Goal: Task Accomplishment & Management: Manage account settings

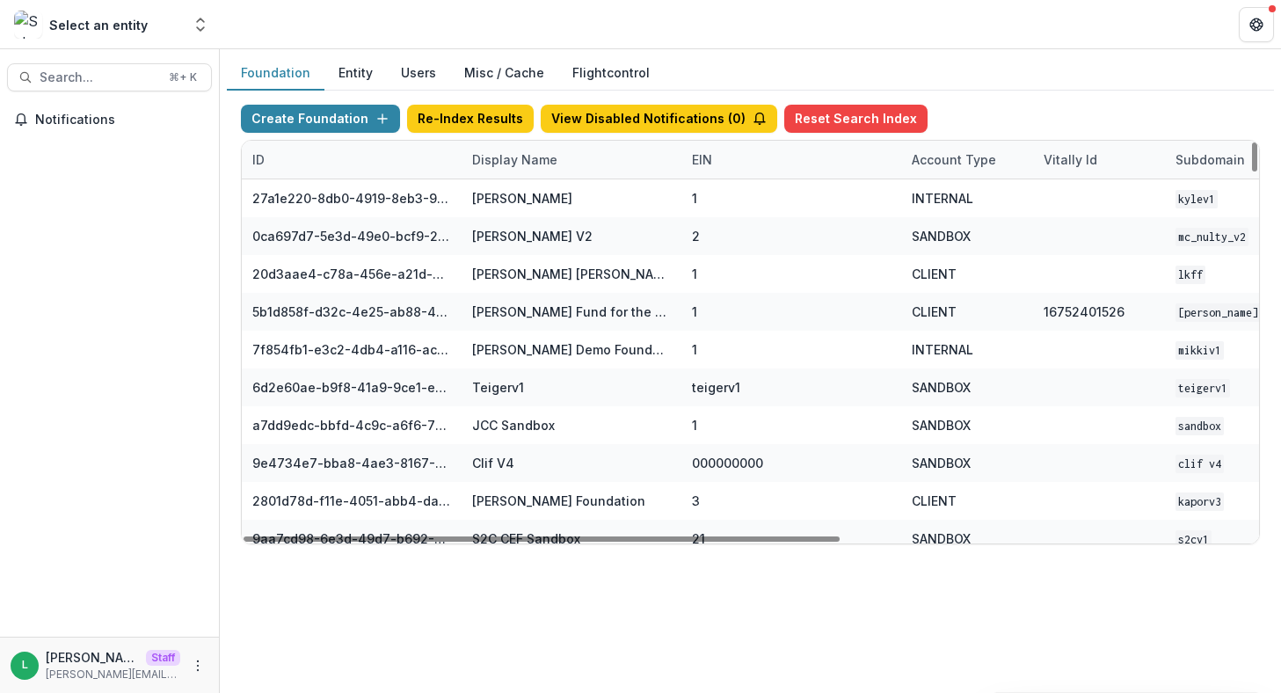
click at [533, 163] on div "Display Name" at bounding box center [514, 159] width 106 height 18
click at [530, 205] on input at bounding box center [570, 199] width 211 height 28
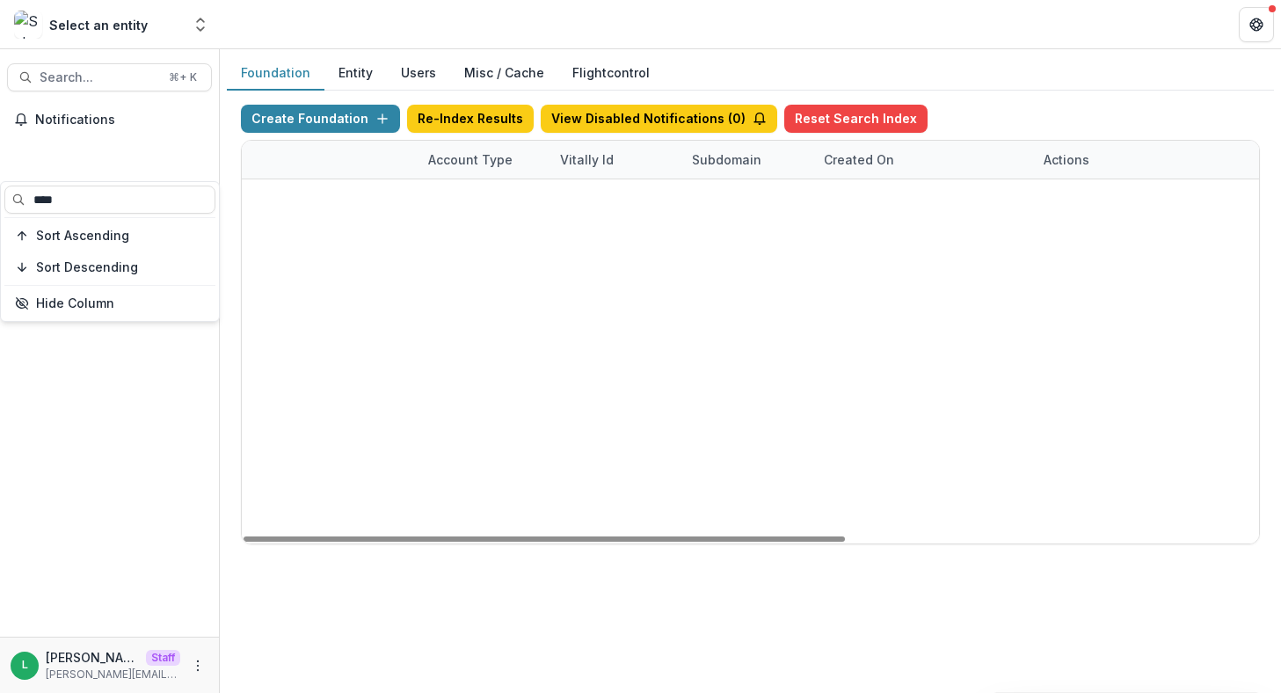
scroll to position [0, 697]
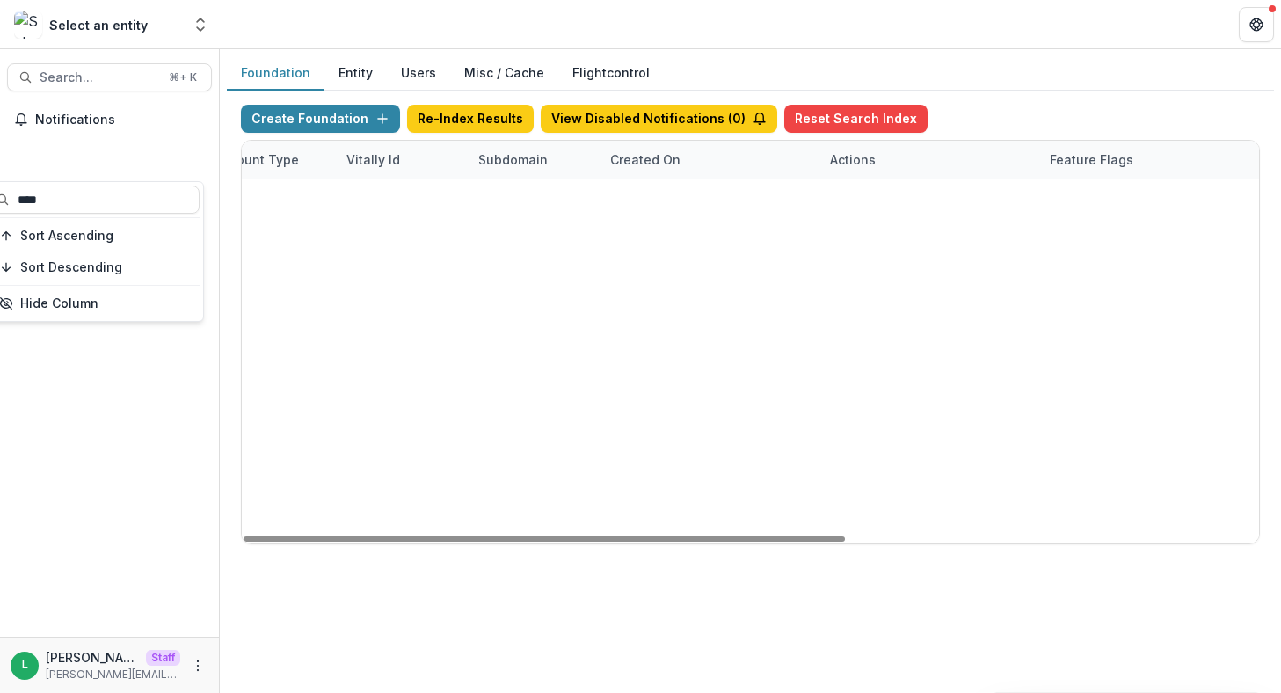
type input "****"
click at [832, 188] on link "Visit" at bounding box center [854, 199] width 48 height 28
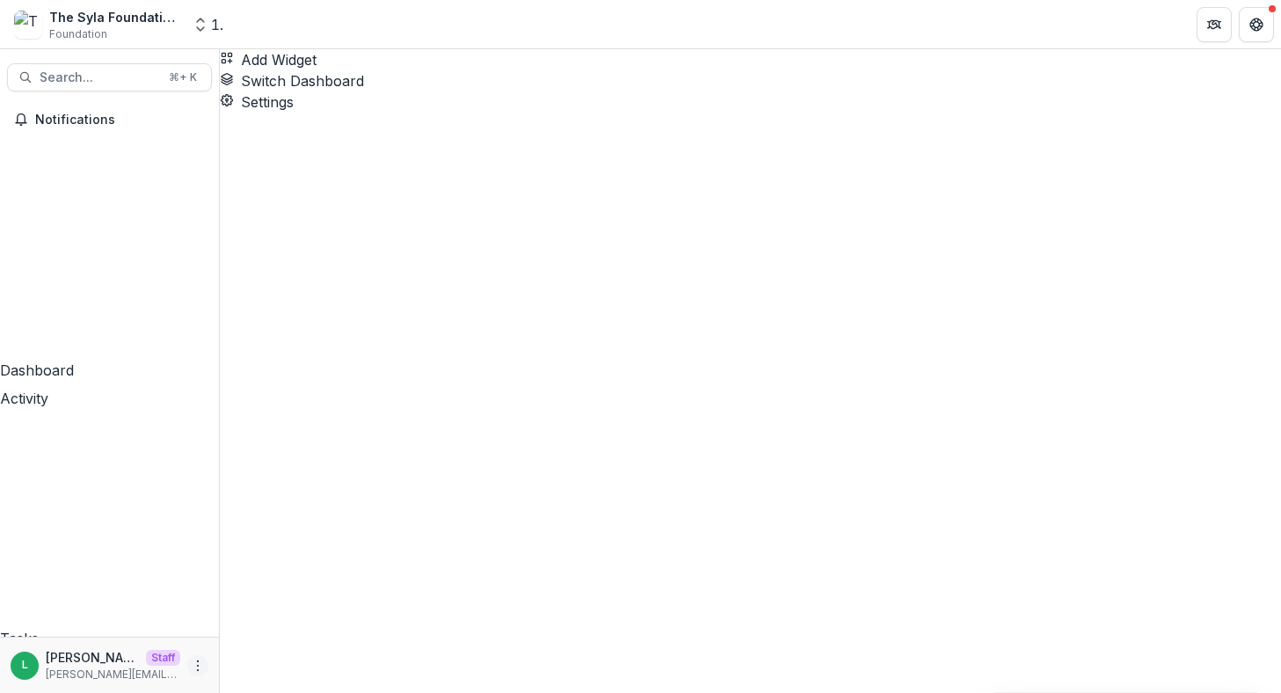
click at [191, 659] on icon "More" at bounding box center [198, 665] width 14 height 14
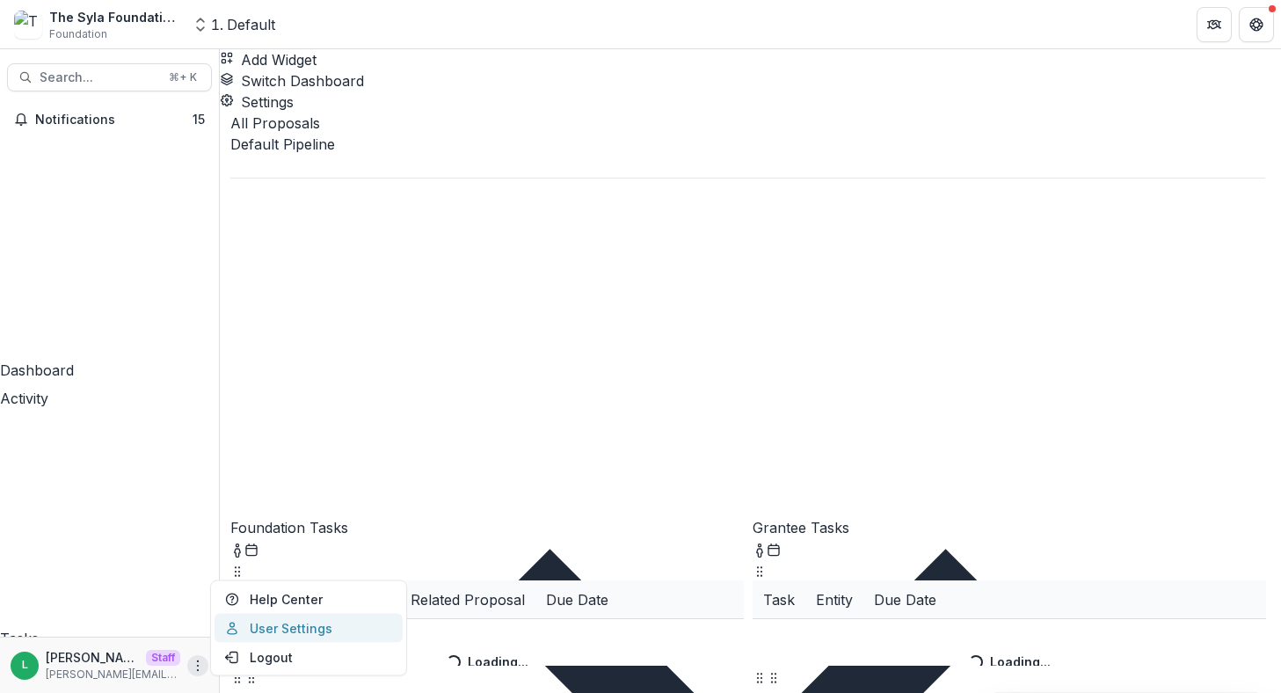
click at [274, 628] on link "User Settings" at bounding box center [308, 628] width 188 height 29
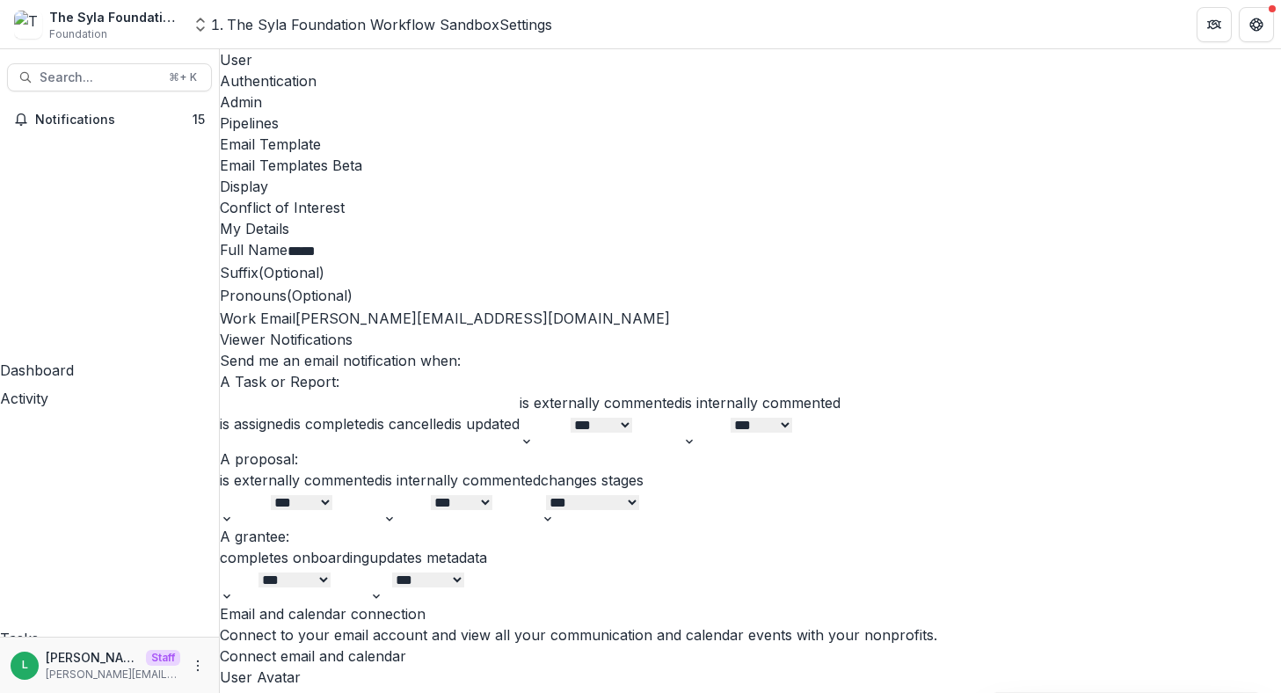
click at [419, 91] on div "Admin" at bounding box center [750, 101] width 1061 height 21
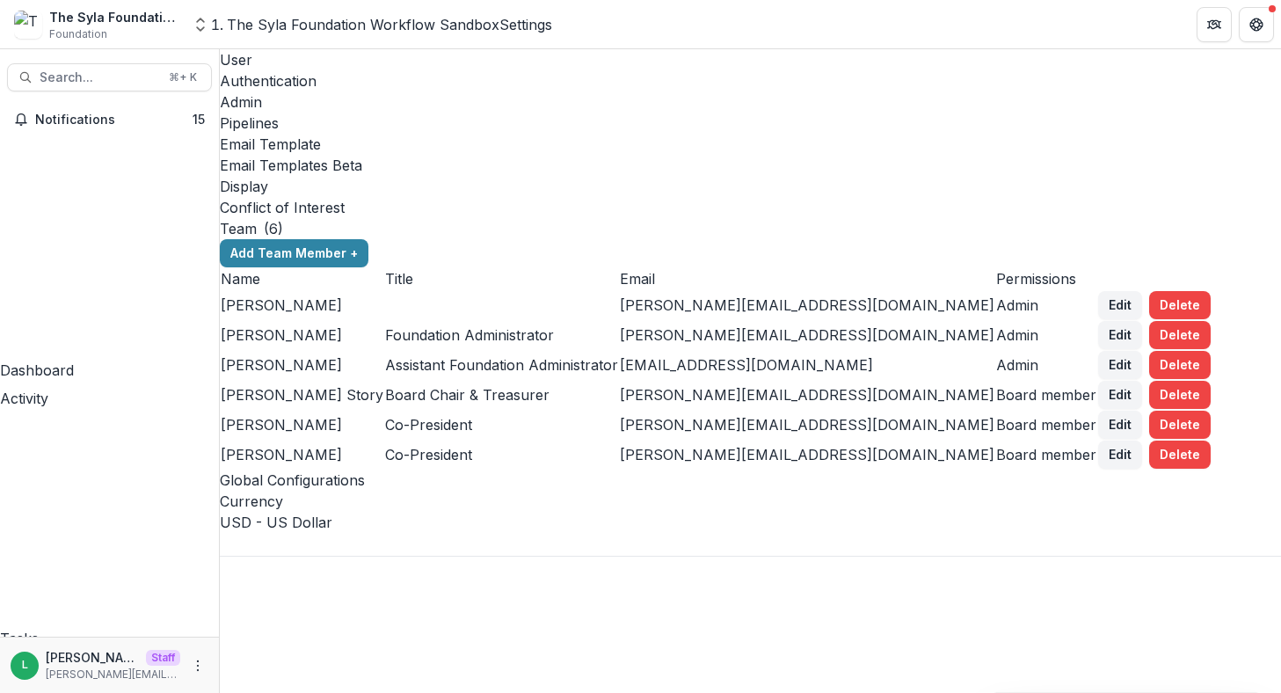
scroll to position [2640, 0]
type input "*"
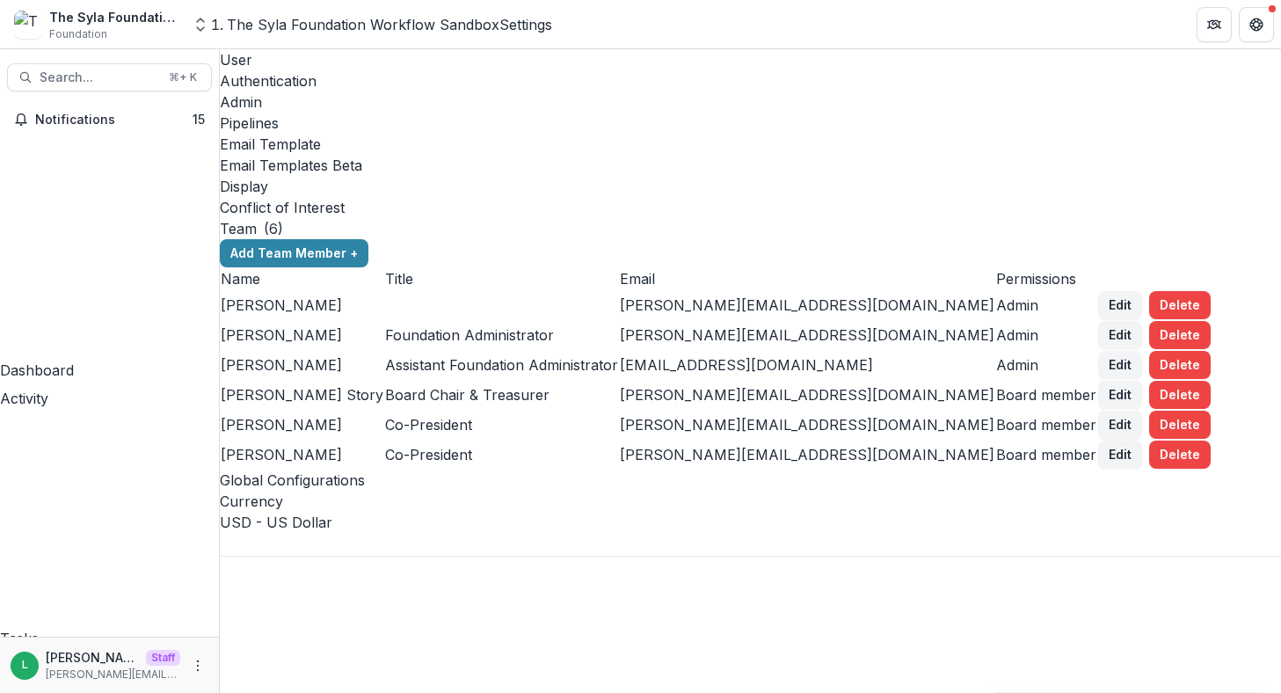
type input "*"
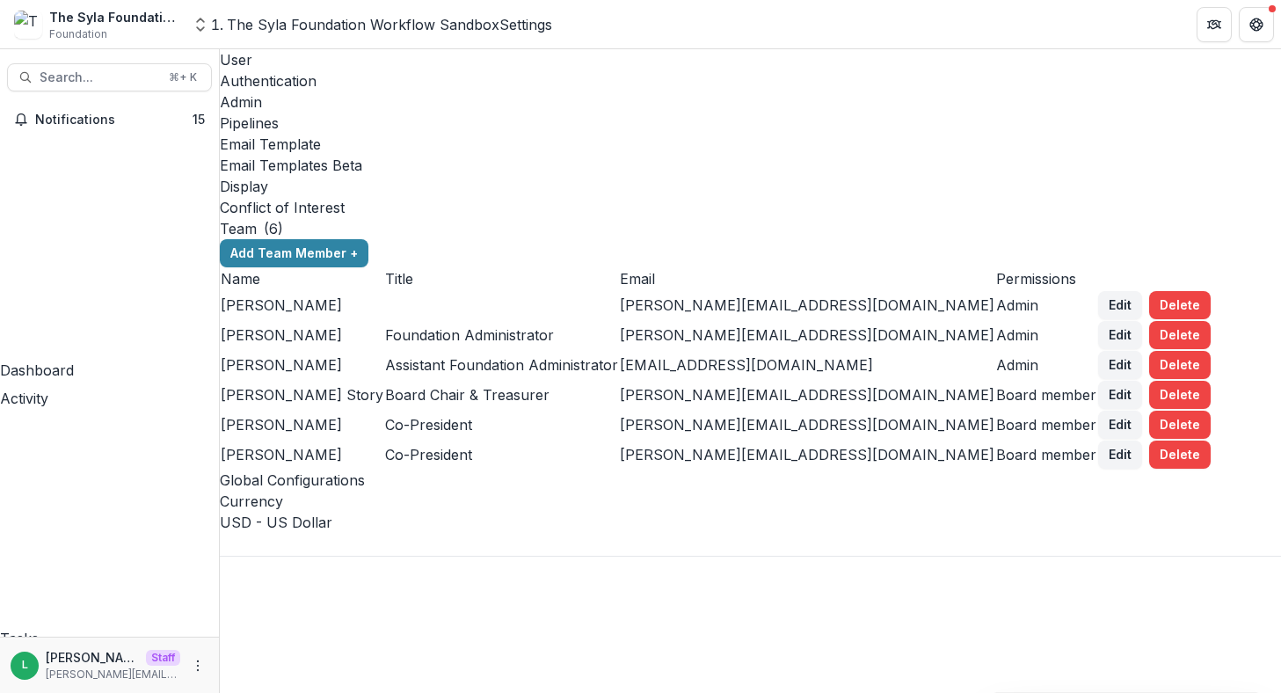
type input "*"
type input "**"
